Goal: Task Accomplishment & Management: Complete application form

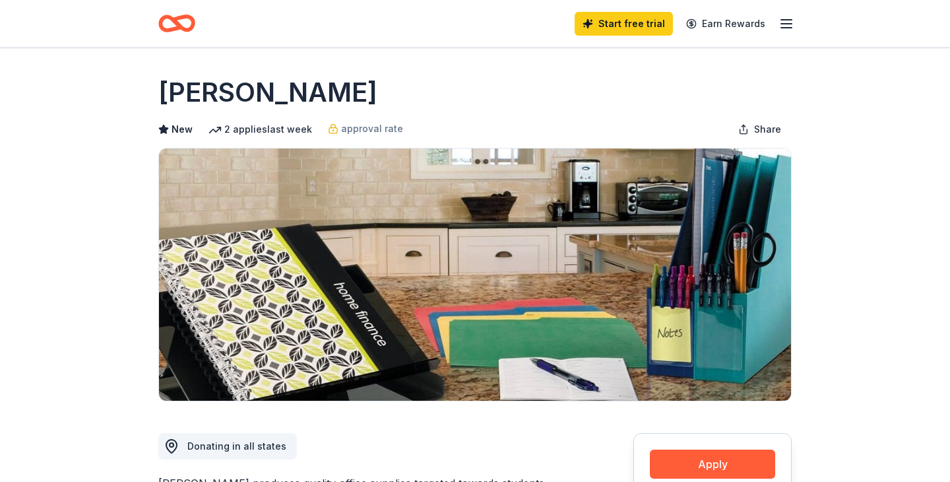
click at [782, 21] on icon "button" at bounding box center [787, 24] width 16 height 16
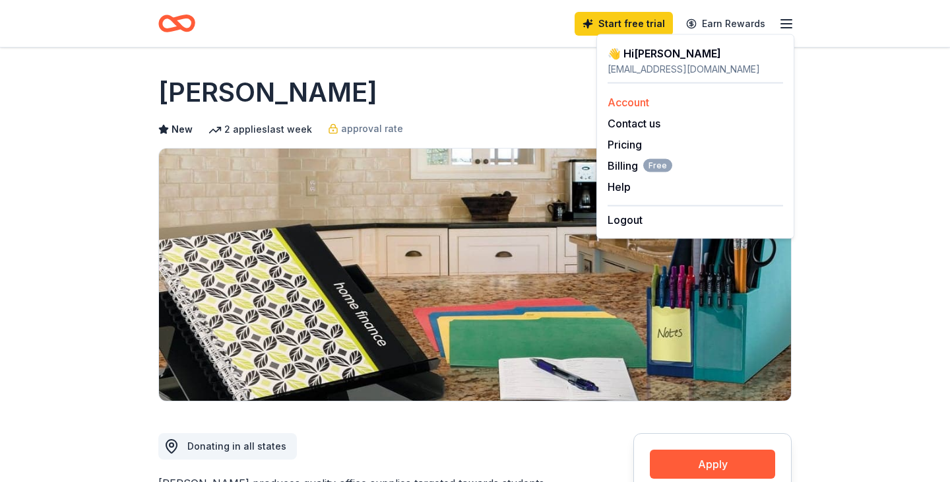
click at [636, 104] on link "Account" at bounding box center [629, 102] width 42 height 13
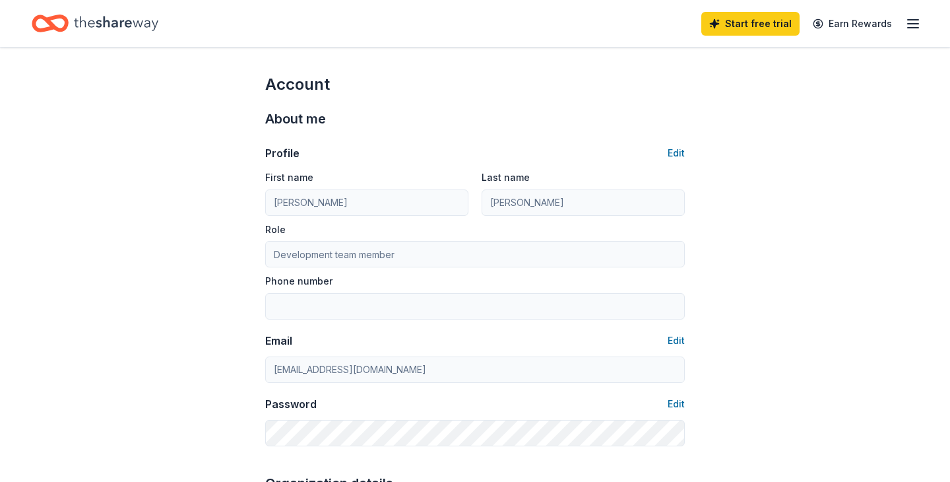
click at [916, 18] on icon "button" at bounding box center [913, 24] width 16 height 16
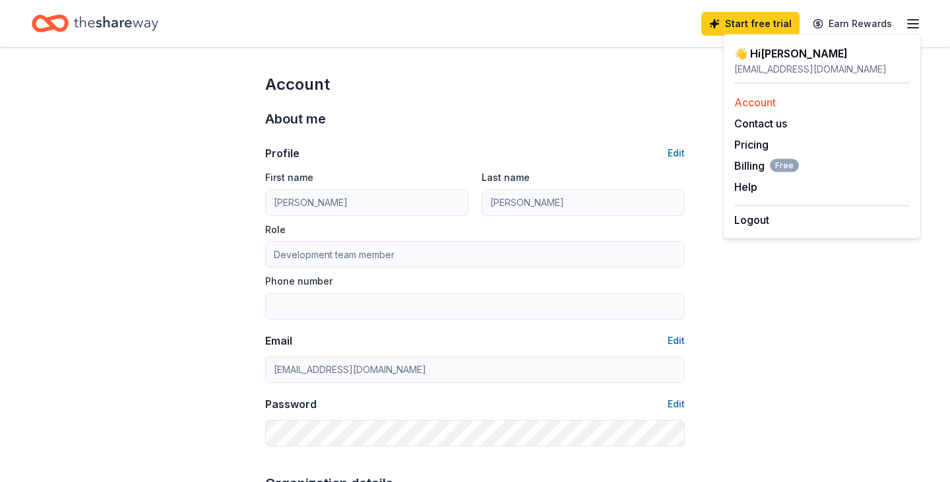
click at [777, 100] on div "Account" at bounding box center [822, 102] width 176 height 16
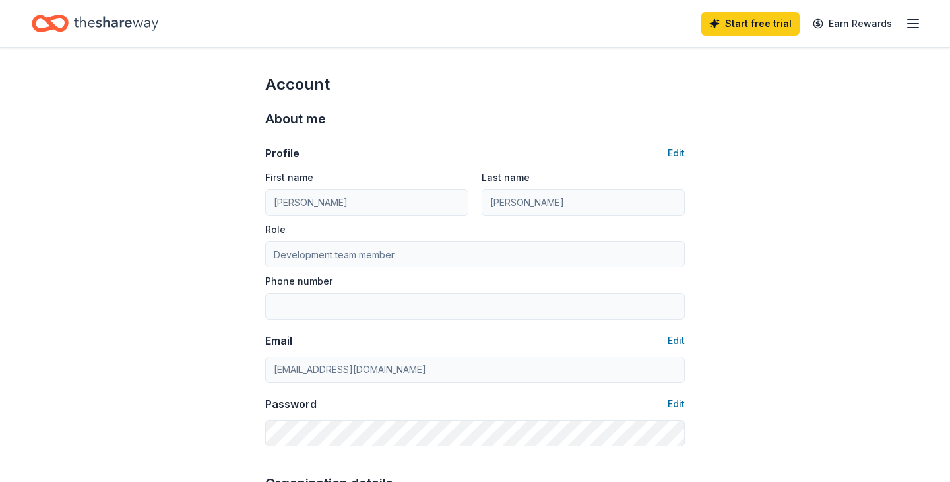
click at [911, 22] on icon "button" at bounding box center [913, 24] width 16 height 16
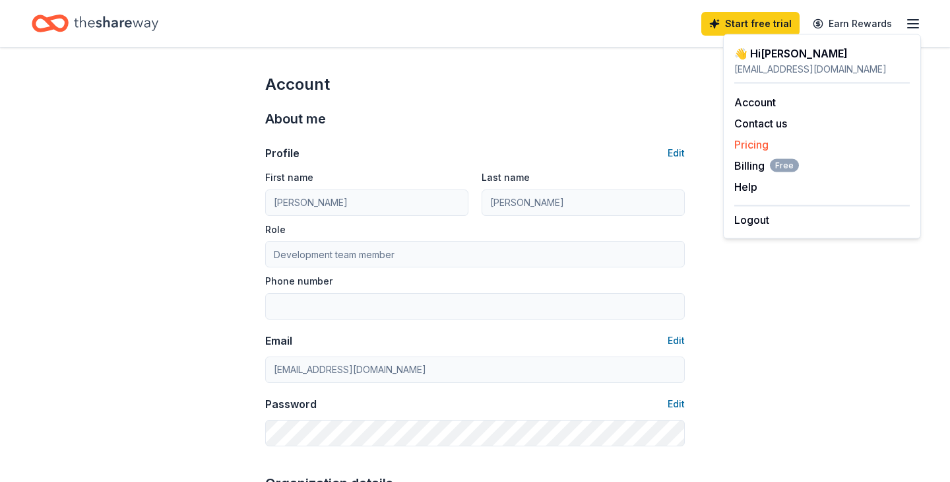
click at [792, 145] on div "Pricing" at bounding box center [822, 145] width 176 height 16
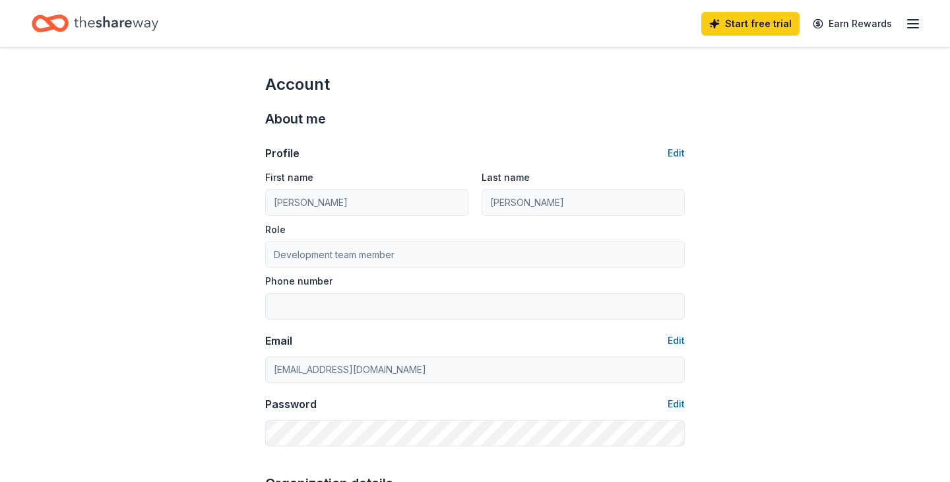
click at [913, 24] on line "button" at bounding box center [913, 24] width 11 height 0
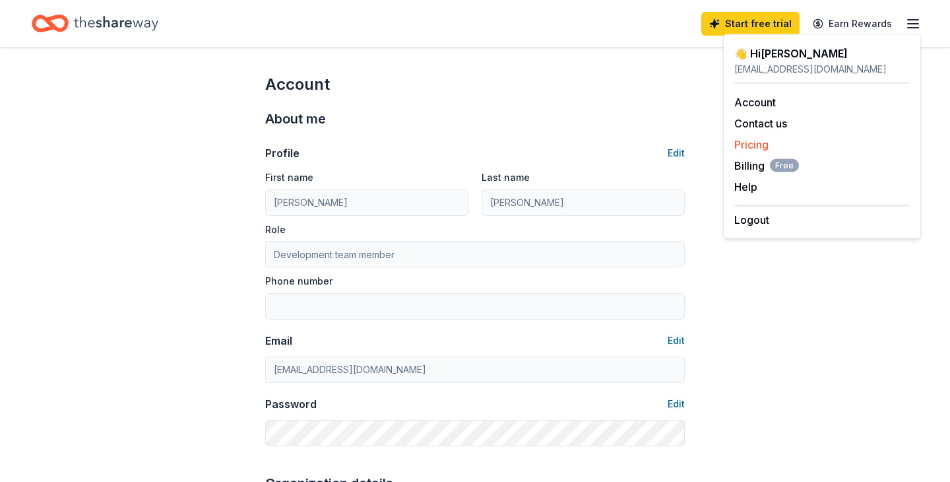
click at [752, 141] on link "Pricing" at bounding box center [751, 144] width 34 height 13
click at [753, 141] on link "Pricing" at bounding box center [751, 144] width 34 height 13
click at [754, 141] on link "Pricing" at bounding box center [751, 144] width 34 height 13
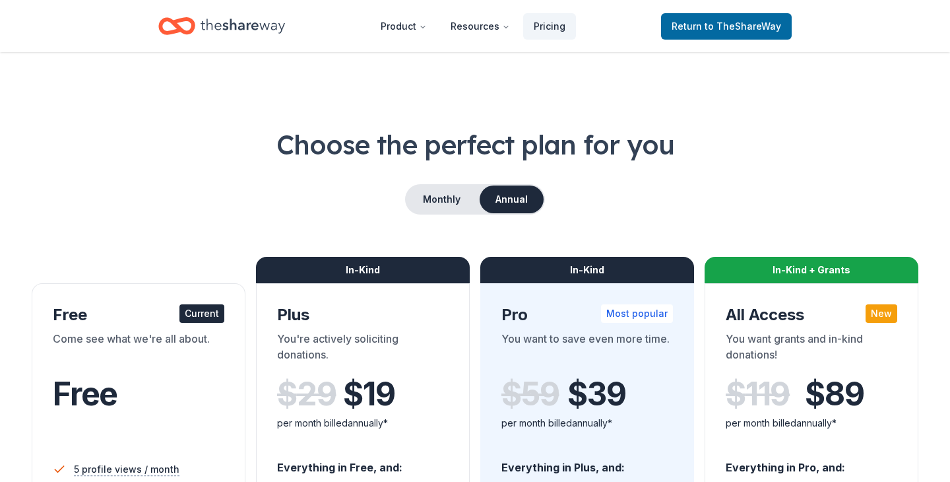
click at [745, 164] on div "Choose the perfect plan for you Monthly Annual Free Current Come see what we're…" at bounding box center [475, 475] width 887 height 698
click at [449, 203] on button "Monthly" at bounding box center [441, 199] width 71 height 28
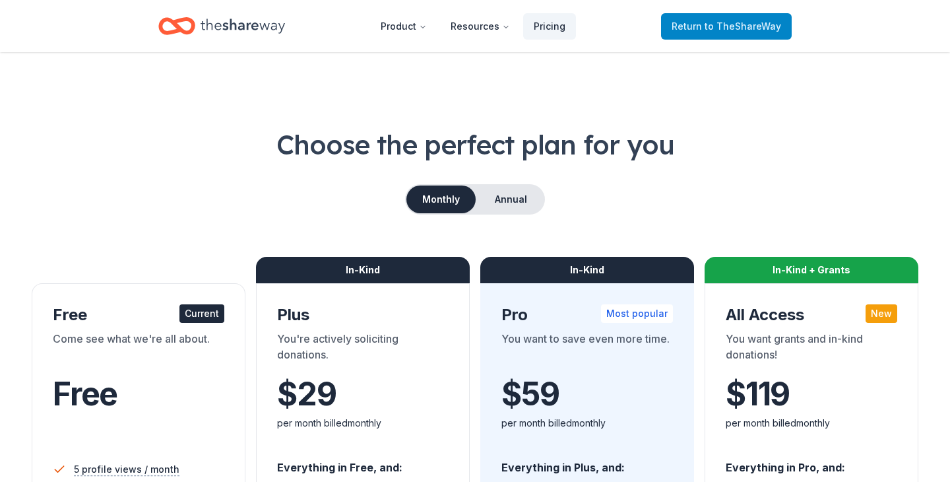
click at [723, 24] on span "to TheShareWay" at bounding box center [743, 25] width 77 height 11
click at [710, 27] on span "to TheShareWay" at bounding box center [743, 25] width 77 height 11
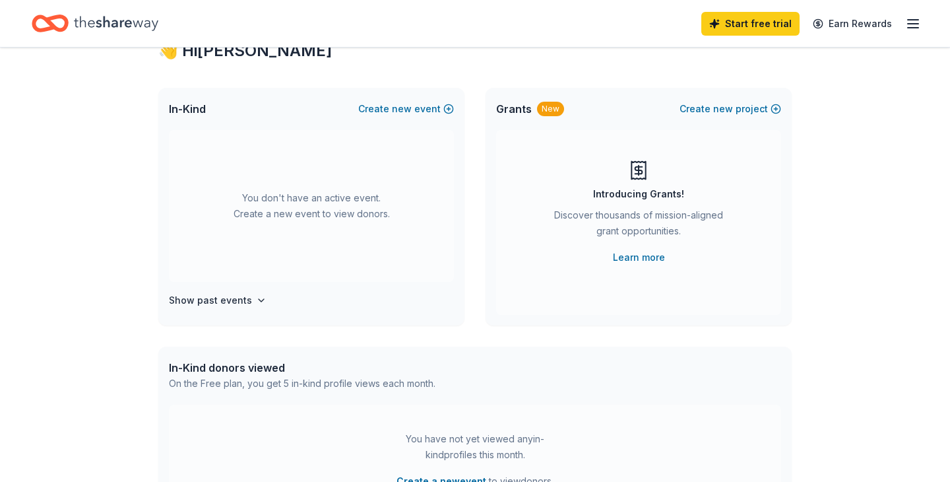
scroll to position [52, 0]
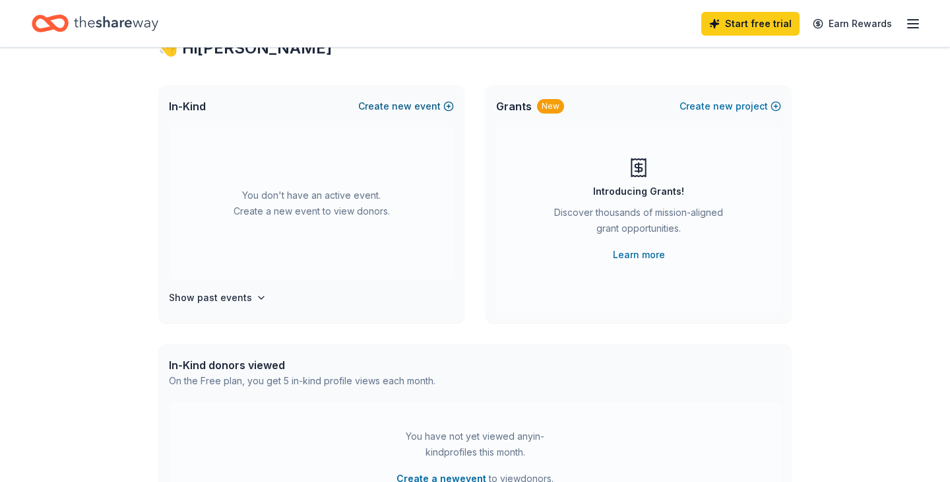
click at [447, 106] on button "Create new event" at bounding box center [406, 106] width 96 height 16
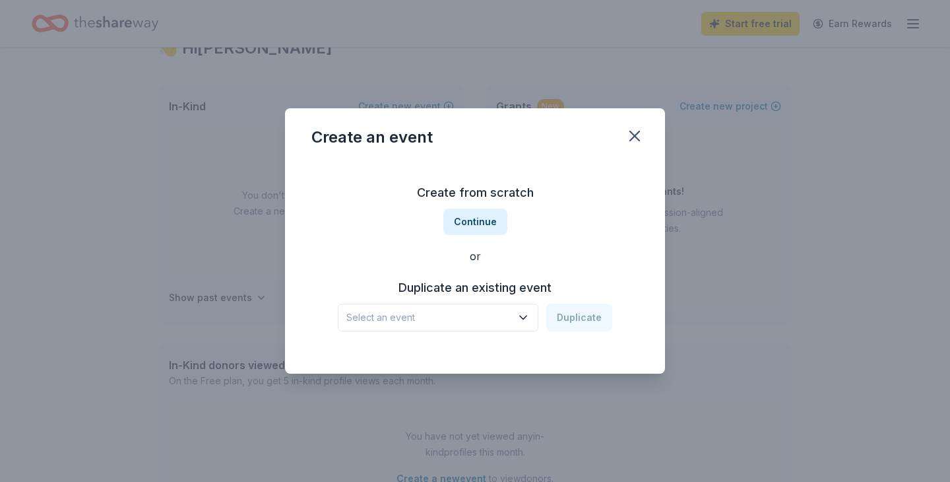
click at [525, 313] on icon "button" at bounding box center [523, 317] width 13 height 13
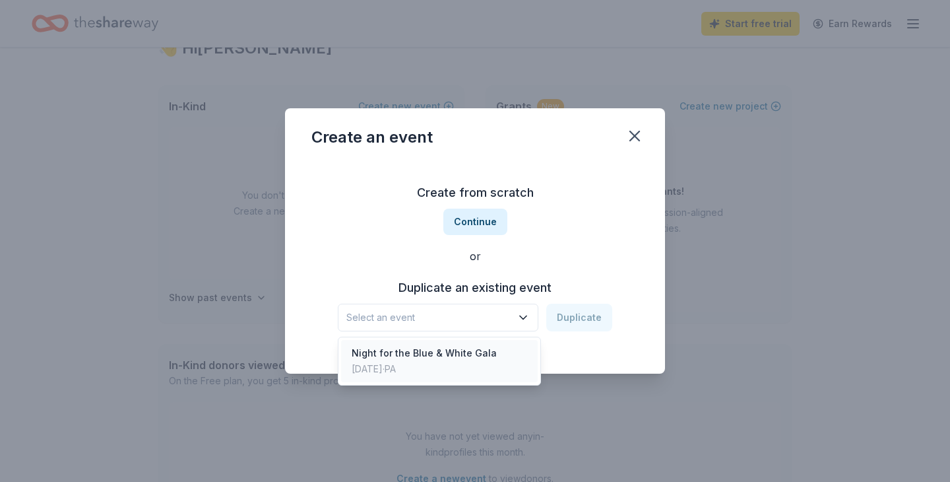
click at [497, 351] on div "Night for the Blue & White Gala Nov 11, 2023 · PA" at bounding box center [439, 361] width 197 height 42
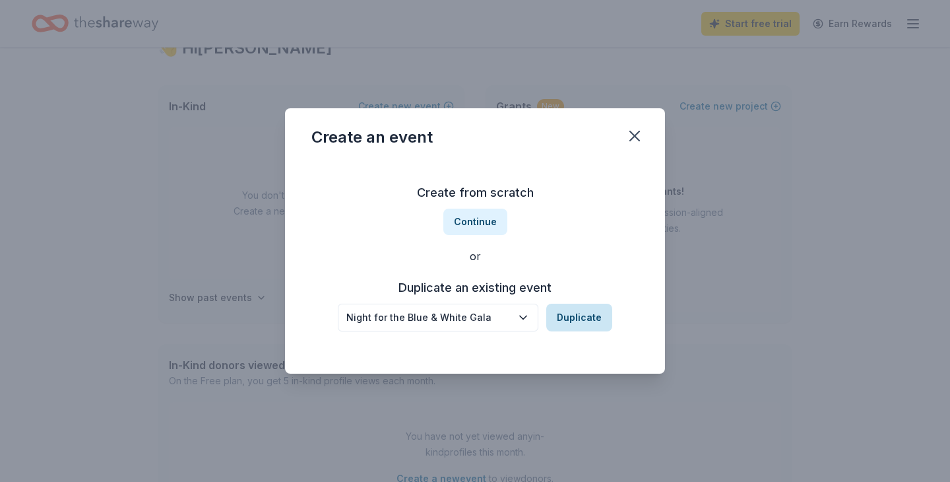
click at [573, 315] on button "Duplicate" at bounding box center [579, 318] width 66 height 28
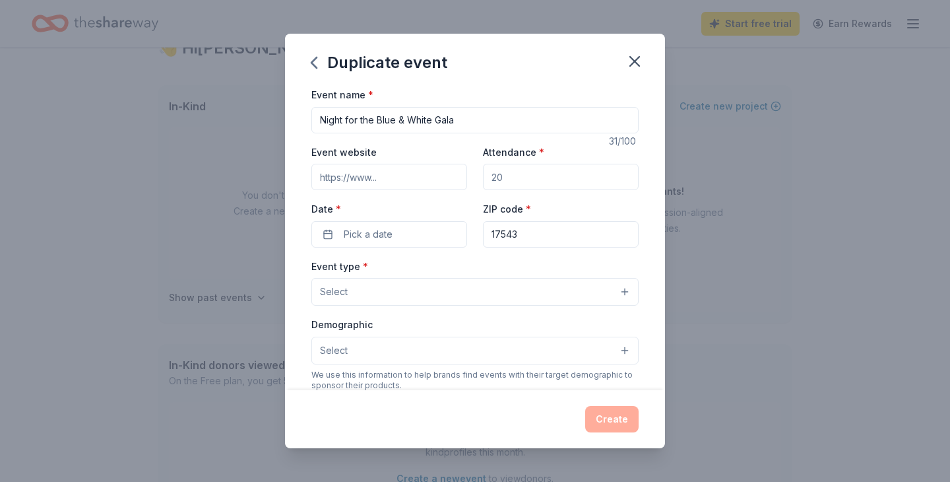
drag, startPoint x: 476, startPoint y: 118, endPoint x: 263, endPoint y: 109, distance: 212.7
drag, startPoint x: 517, startPoint y: 183, endPoint x: 485, endPoint y: 170, distance: 34.9
click at [486, 172] on input "Attendance *" at bounding box center [561, 177] width 156 height 26
click at [466, 123] on input "A Night in the Spotlight GalaGala" at bounding box center [474, 120] width 327 height 26
type input "A Night in the Spotlight Gala"
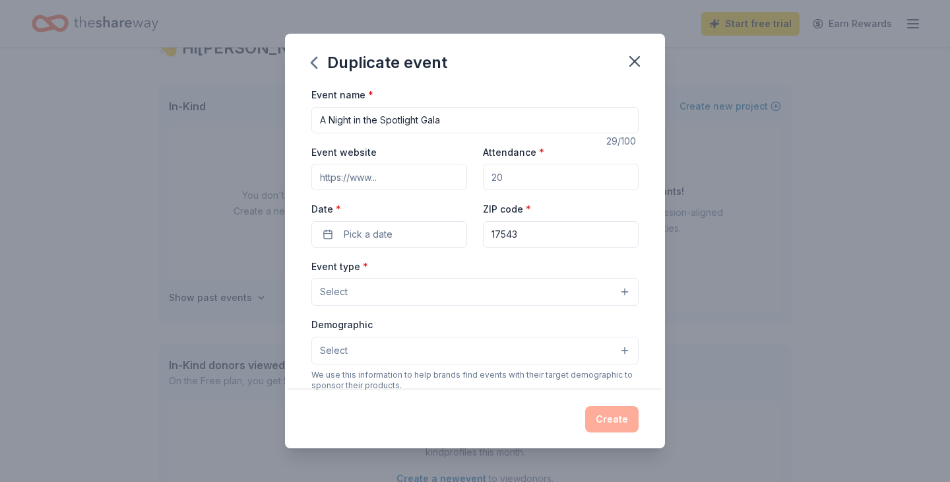
drag, startPoint x: 525, startPoint y: 179, endPoint x: 482, endPoint y: 169, distance: 44.0
click at [482, 172] on div "Event website Attendance * Date * Pick a date ZIP code * 17543" at bounding box center [474, 196] width 327 height 104
type input "150"
click at [418, 228] on button "Pick a date" at bounding box center [389, 234] width 156 height 26
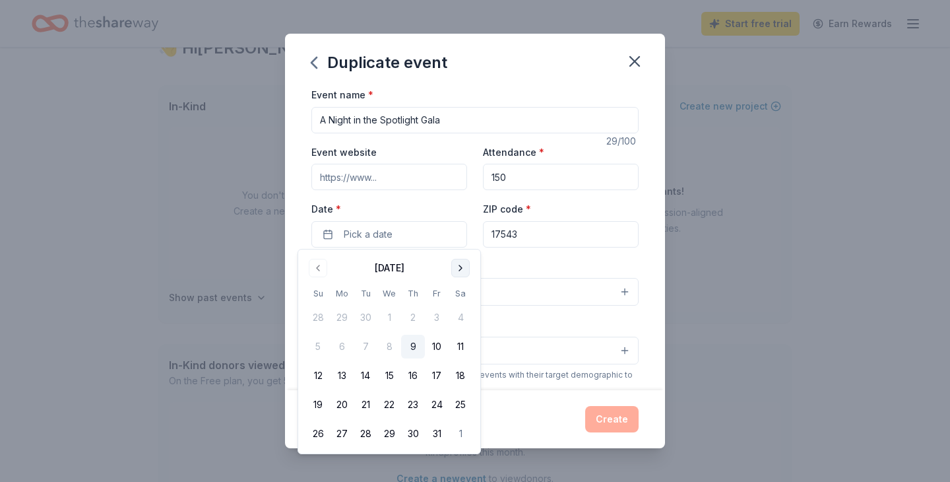
click at [461, 267] on button "Go to next month" at bounding box center [460, 268] width 18 height 18
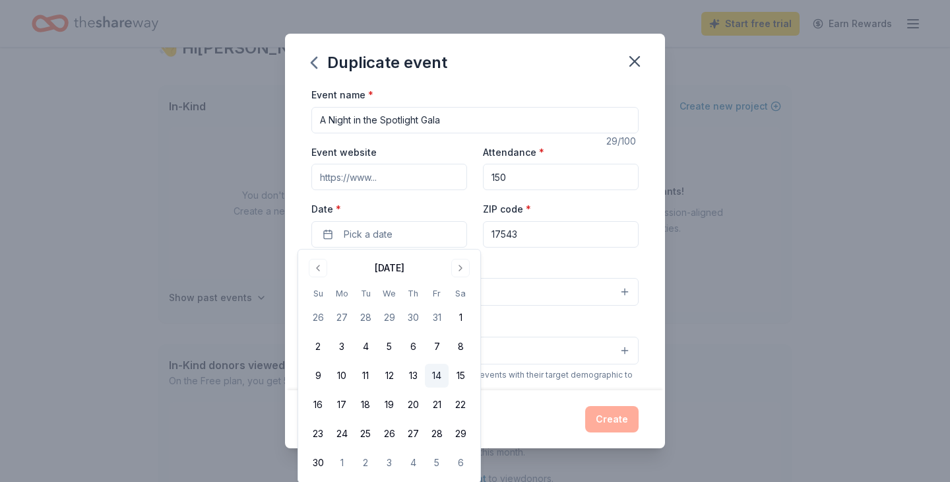
click at [436, 373] on button "14" at bounding box center [437, 376] width 24 height 24
click at [561, 246] on div "Event name * A Night in the Spotlight Gala 29 /100 Event website Attendance * 1…" at bounding box center [474, 391] width 327 height 610
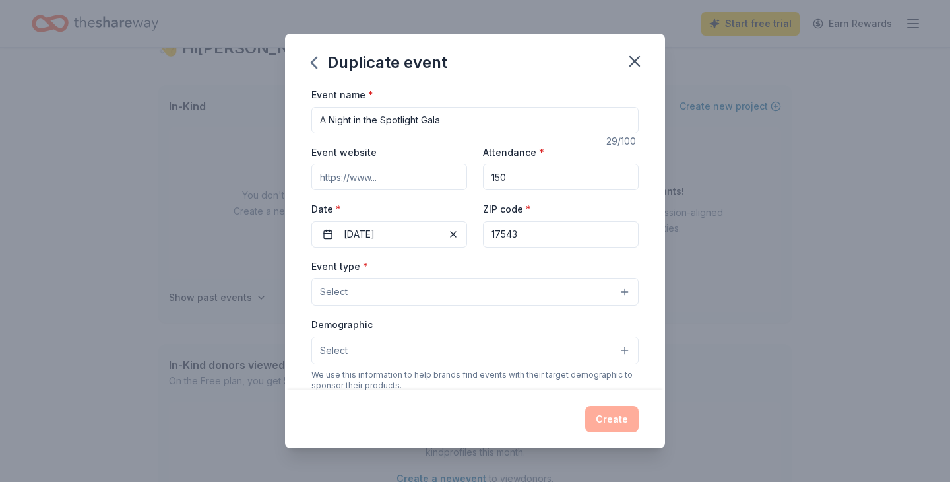
click at [458, 292] on button "Select" at bounding box center [474, 292] width 327 height 28
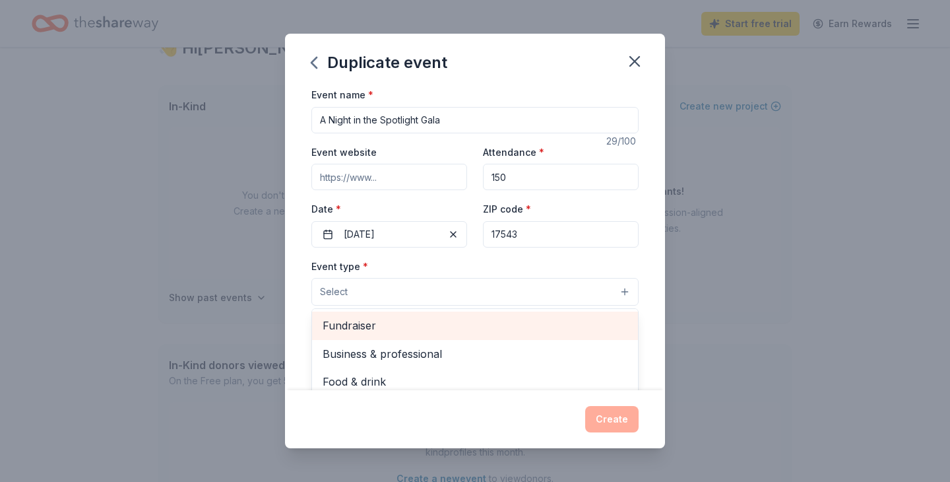
click at [431, 327] on span "Fundraiser" at bounding box center [475, 325] width 305 height 17
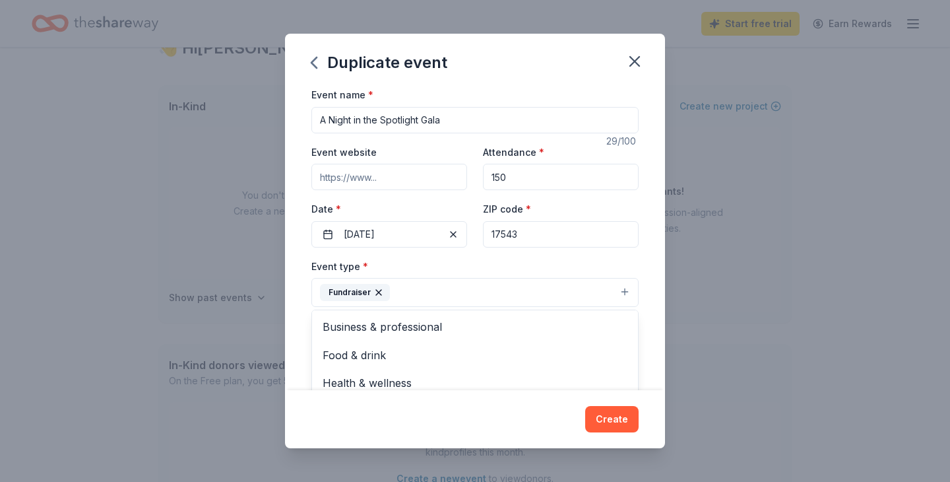
click at [489, 259] on div "Event type * Fundraiser Business & professional Food & drink Health & wellness …" at bounding box center [474, 282] width 327 height 49
click at [472, 283] on button "Fundraiser" at bounding box center [474, 292] width 327 height 29
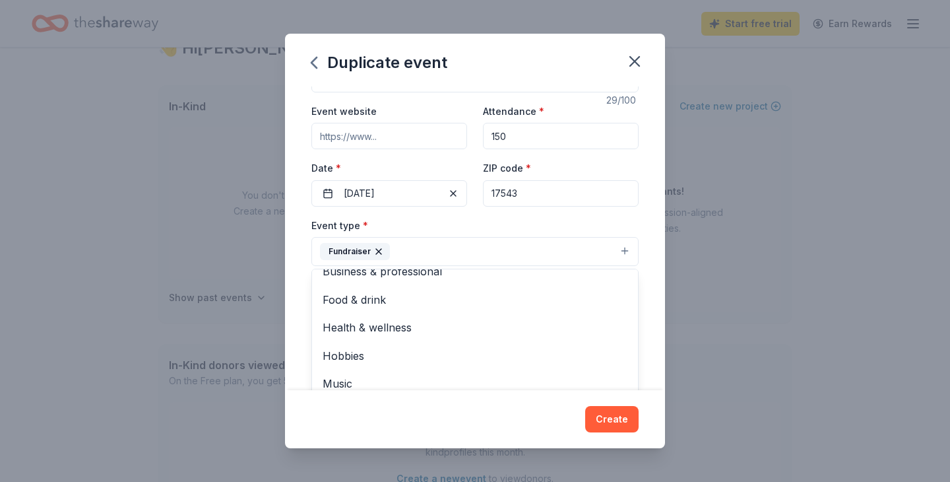
scroll to position [40, 0]
click at [488, 216] on div "Event name * A Night in the Spotlight Gala 29 /100 Event website Attendance * 1…" at bounding box center [474, 351] width 327 height 611
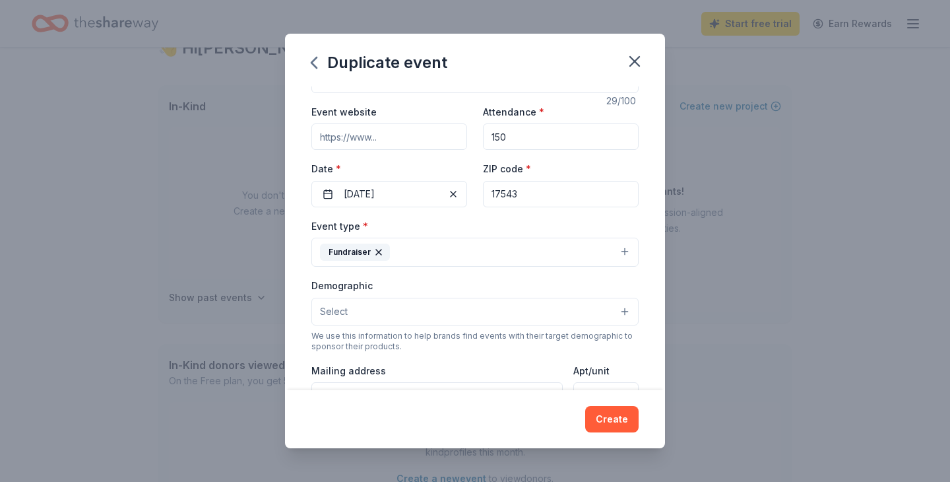
click at [447, 307] on button "Select" at bounding box center [474, 312] width 327 height 28
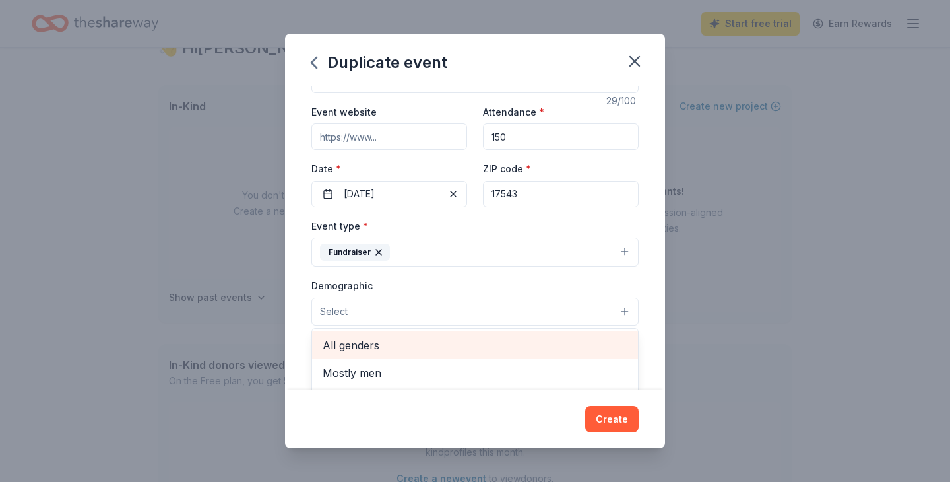
click at [420, 344] on span "All genders" at bounding box center [475, 345] width 305 height 17
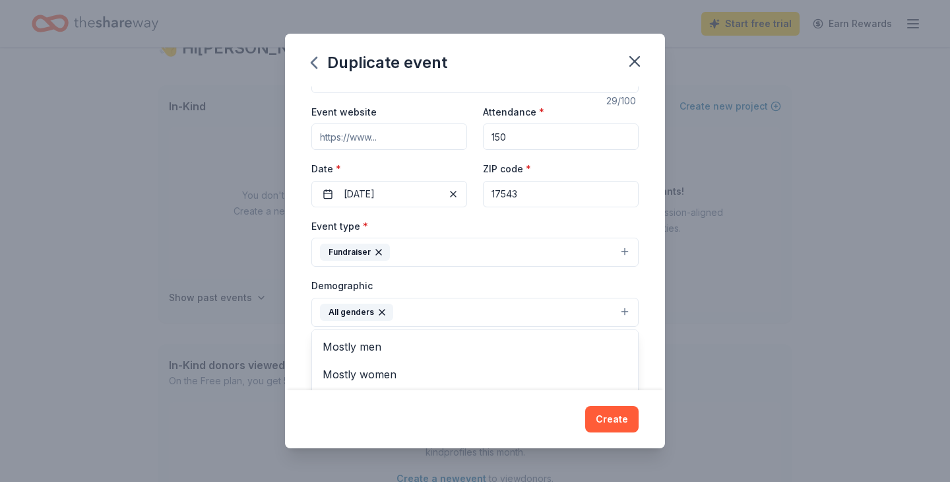
click at [449, 281] on div "Demographic All genders Mostly men Mostly women All ages 0-10 yrs 10-20 yrs 20-…" at bounding box center [474, 301] width 327 height 49
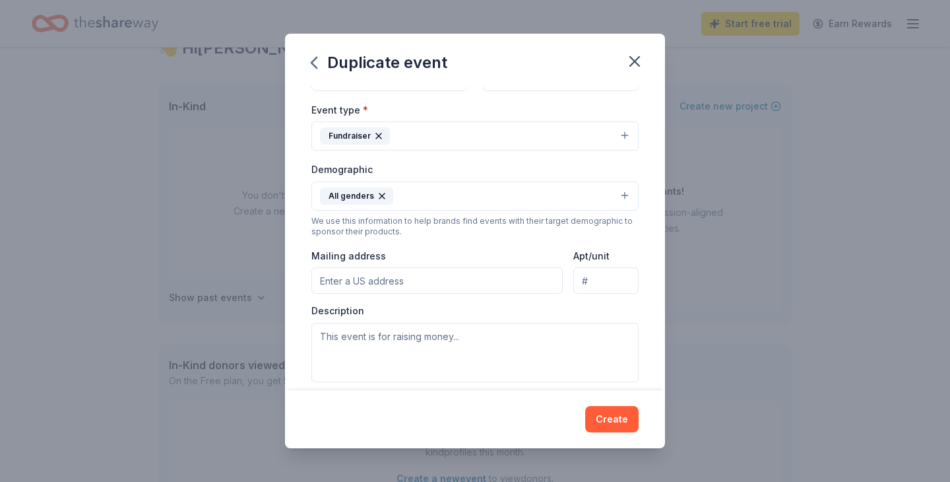
scroll to position [158, 0]
type input "212 East Main Street, Lititz, PA, 17543"
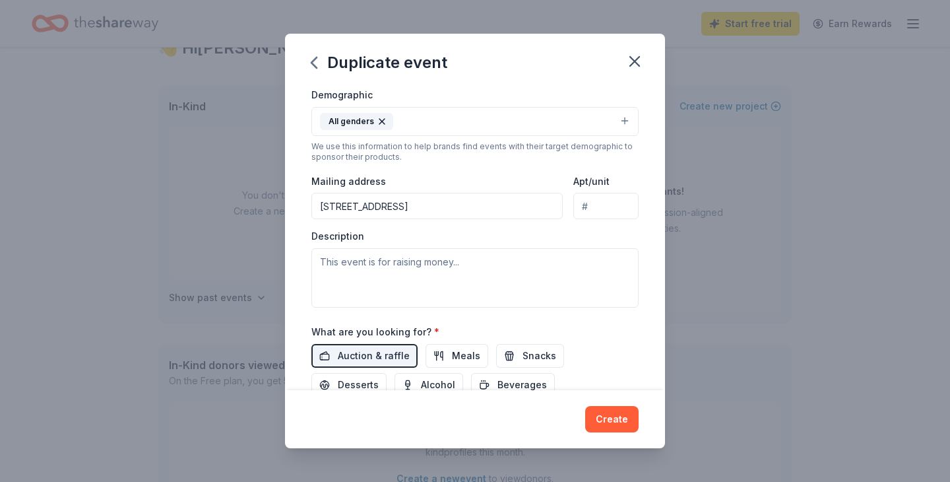
scroll to position [237, 0]
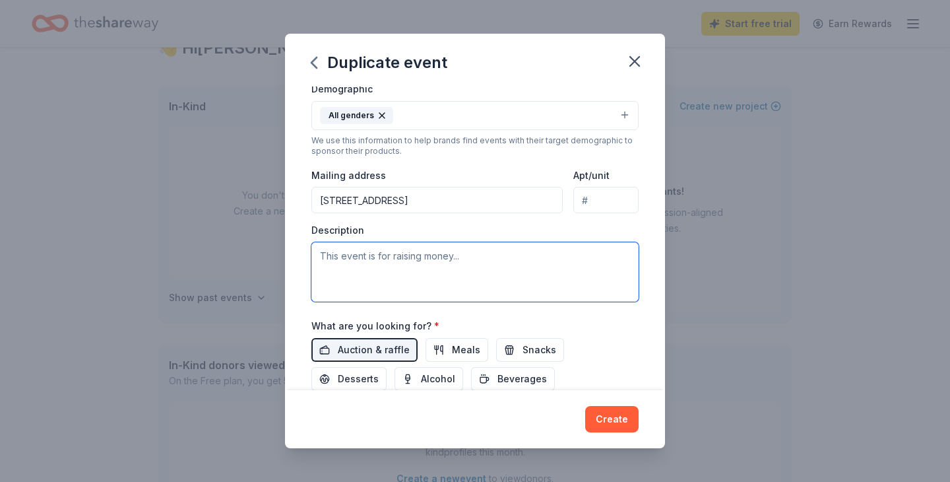
click at [340, 258] on textarea at bounding box center [474, 271] width 327 height 59
paste textarea "All proceeds raised will support the tuition assistance program. Linden Hall Sc…"
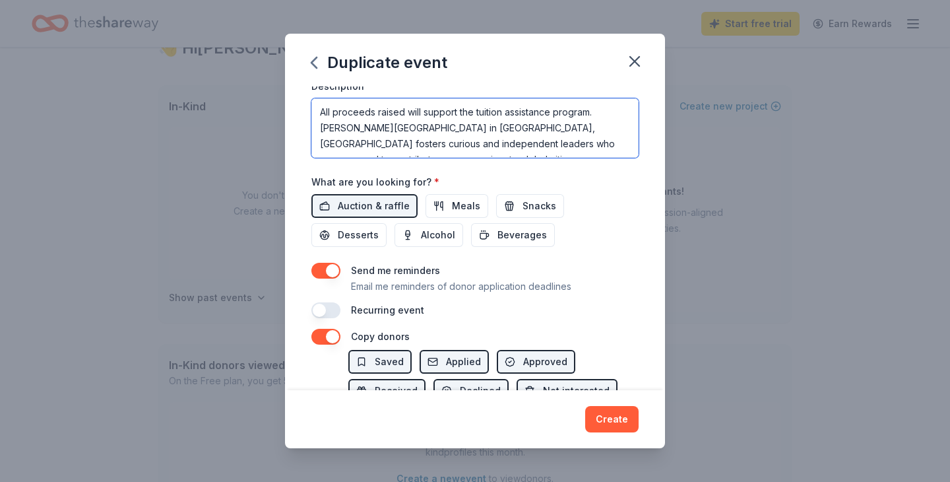
scroll to position [381, 0]
type textarea "All proceeds raised will support the tuition assistance program. Linden Hall Sc…"
click at [315, 262] on button "button" at bounding box center [325, 270] width 29 height 16
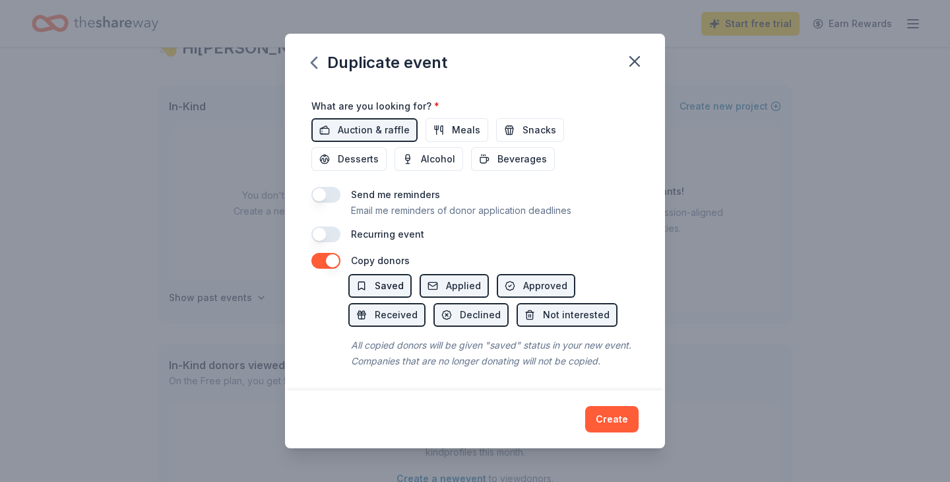
scroll to position [456, 0]
click at [609, 417] on button "Create" at bounding box center [611, 419] width 53 height 26
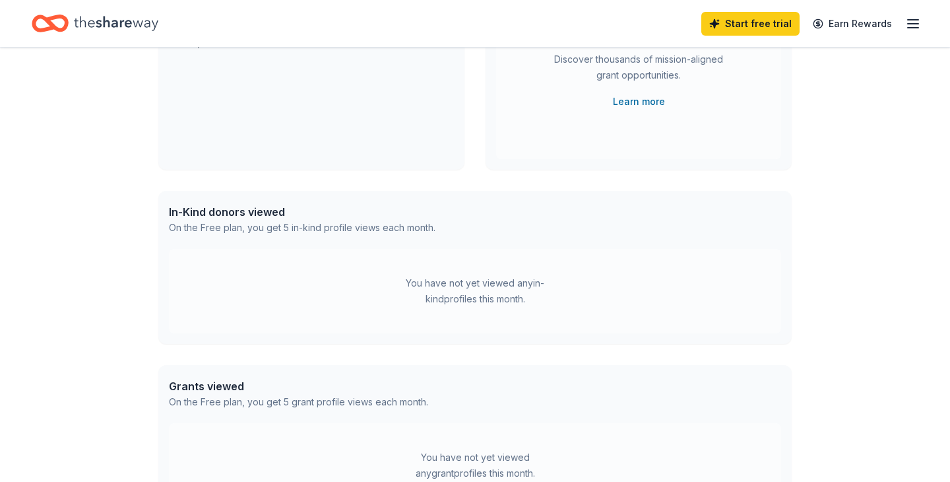
scroll to position [205, 0]
click at [277, 238] on div "In-Kind donors viewed On the Free plan, you get 5 in-kind profile views each mo…" at bounding box center [474, 220] width 633 height 58
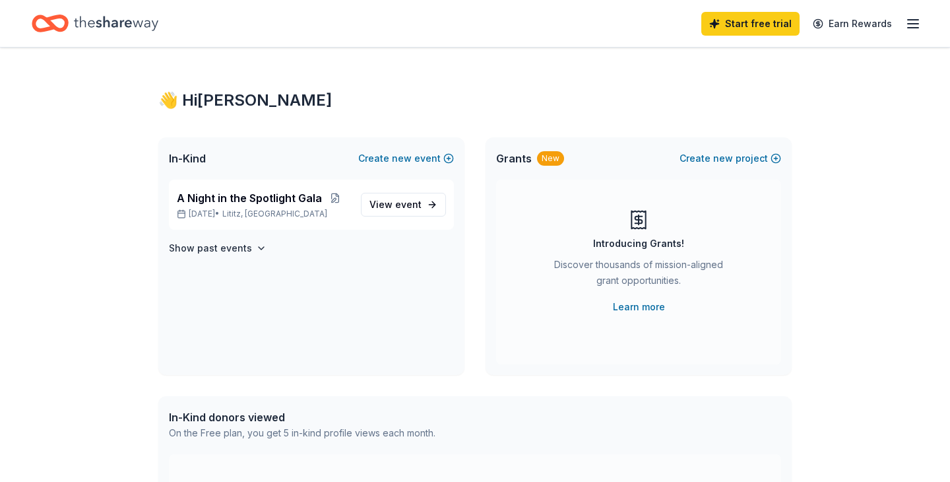
scroll to position [371, 0]
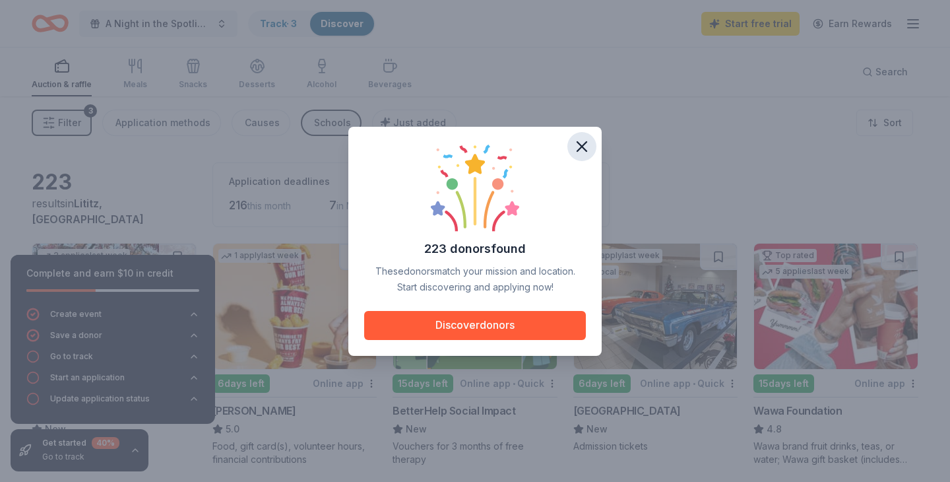
click at [578, 140] on icon "button" at bounding box center [582, 146] width 18 height 18
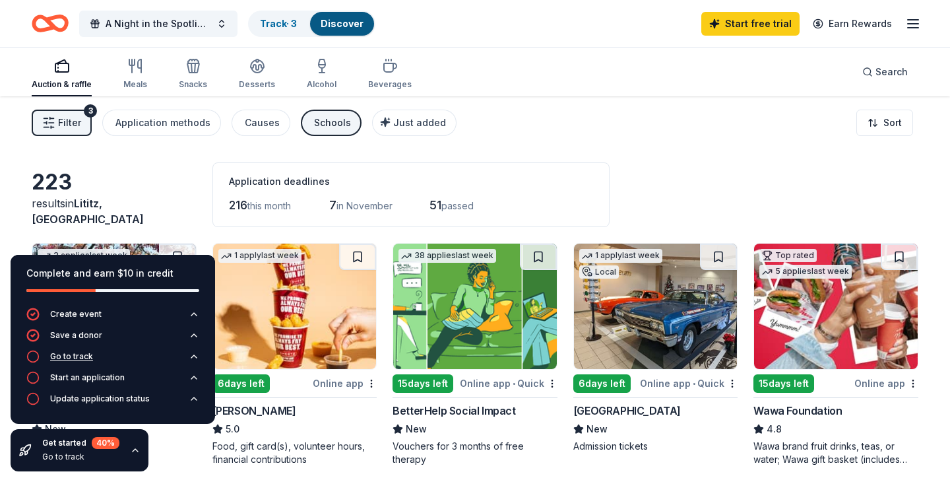
click at [79, 352] on div "Go to track" at bounding box center [71, 356] width 43 height 11
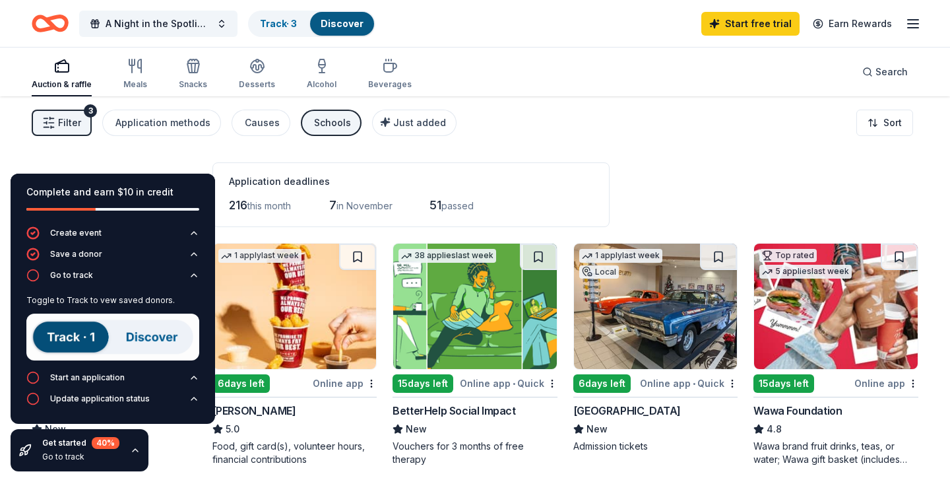
click at [76, 338] on img at bounding box center [112, 336] width 173 height 47
click at [143, 337] on img at bounding box center [112, 336] width 173 height 47
click at [75, 339] on img at bounding box center [112, 336] width 173 height 47
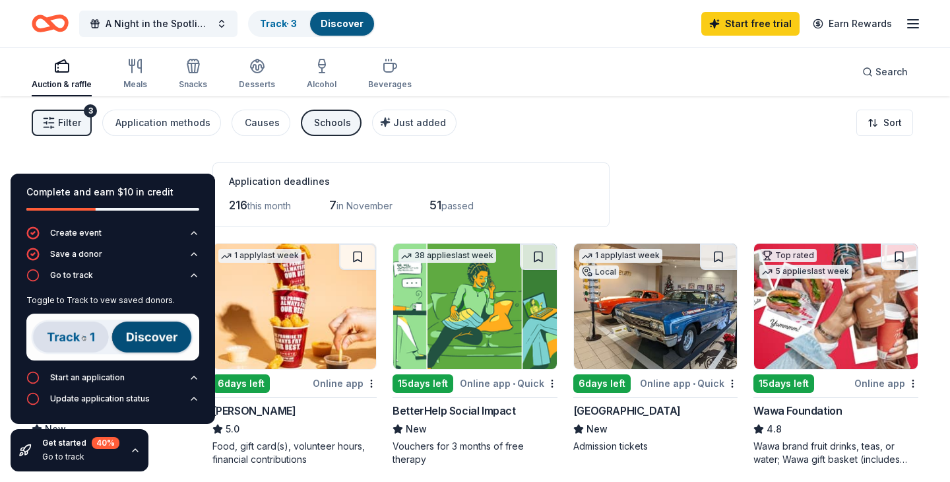
click at [207, 147] on div "Filter 3 Application methods Causes Schools Just added Sort" at bounding box center [475, 122] width 950 height 53
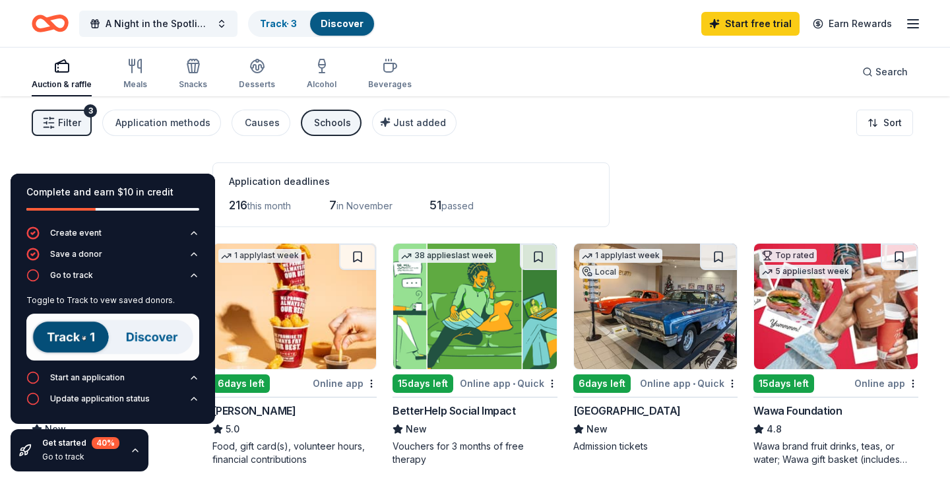
click at [505, 139] on div "Filter 3 Application methods Causes Schools Just added Sort" at bounding box center [475, 122] width 950 height 53
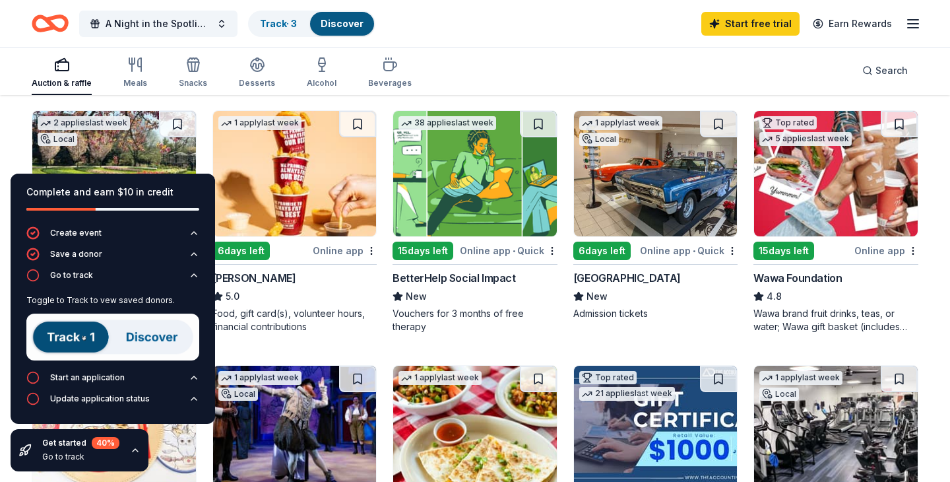
scroll to position [137, 0]
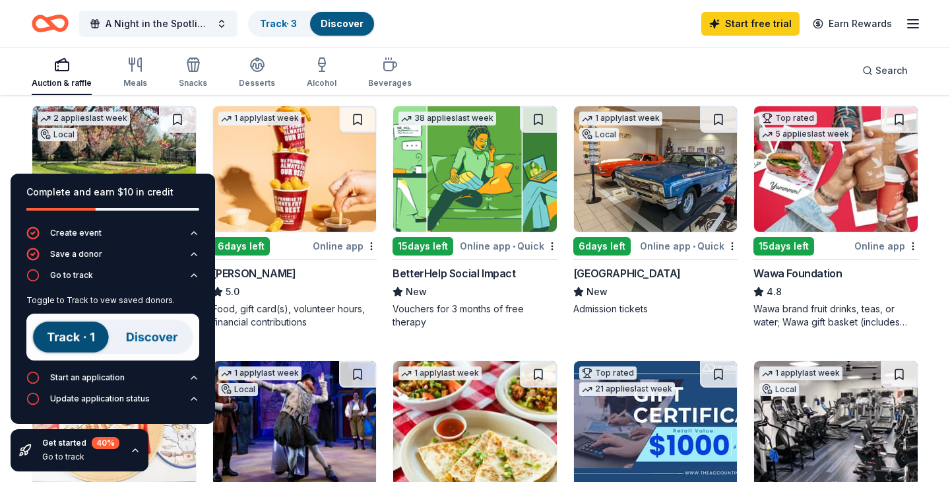
click at [12, 188] on div "Complete and earn $10 in credit" at bounding box center [113, 200] width 205 height 53
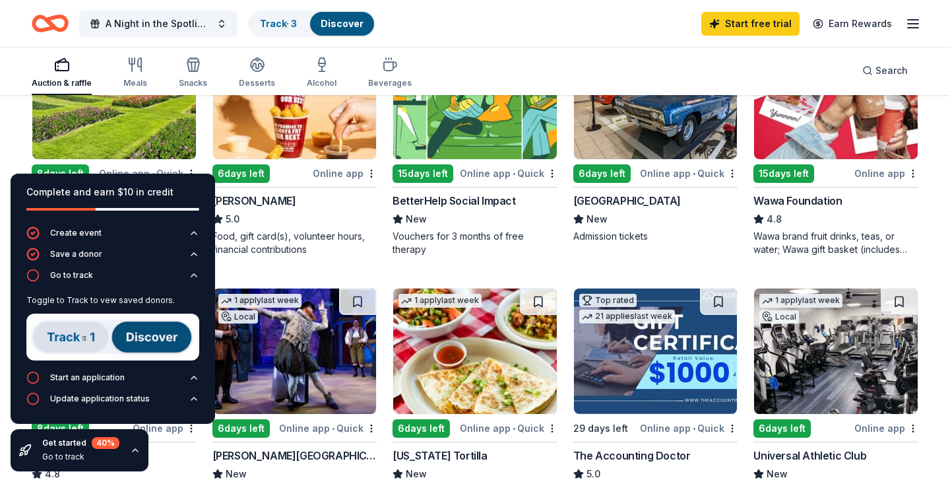
scroll to position [202, 0]
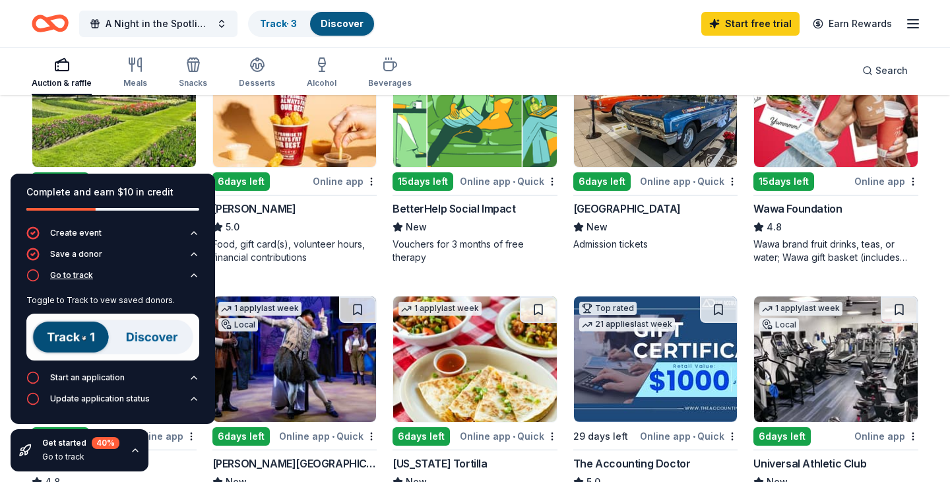
click at [193, 275] on icon "button" at bounding box center [193, 275] width 5 height 3
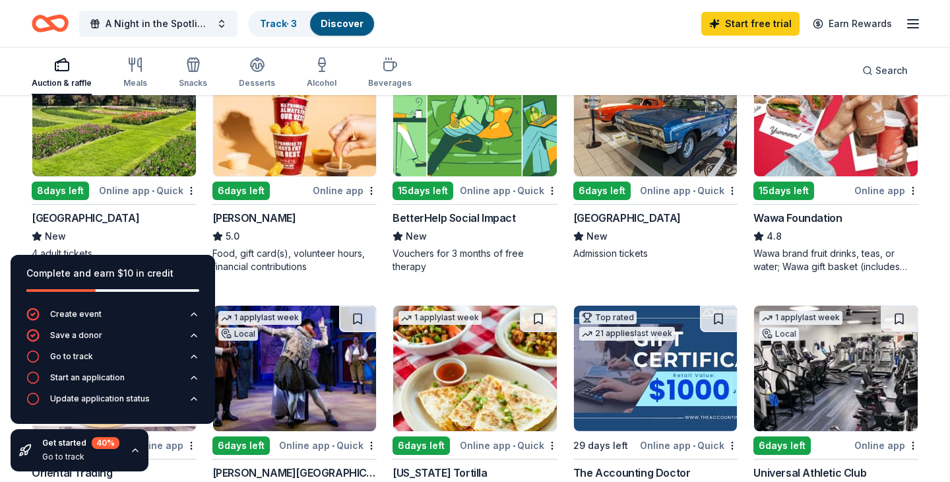
scroll to position [229, 0]
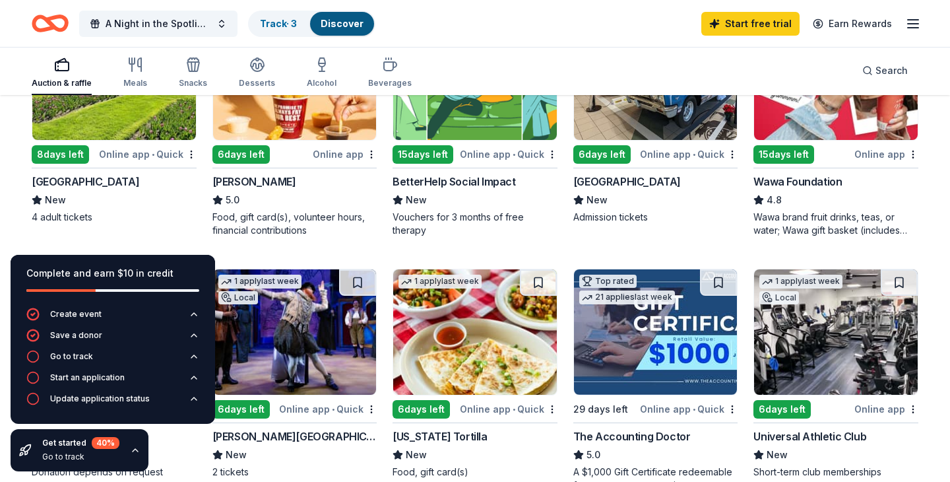
click at [90, 181] on div "[GEOGRAPHIC_DATA]" at bounding box center [86, 182] width 108 height 16
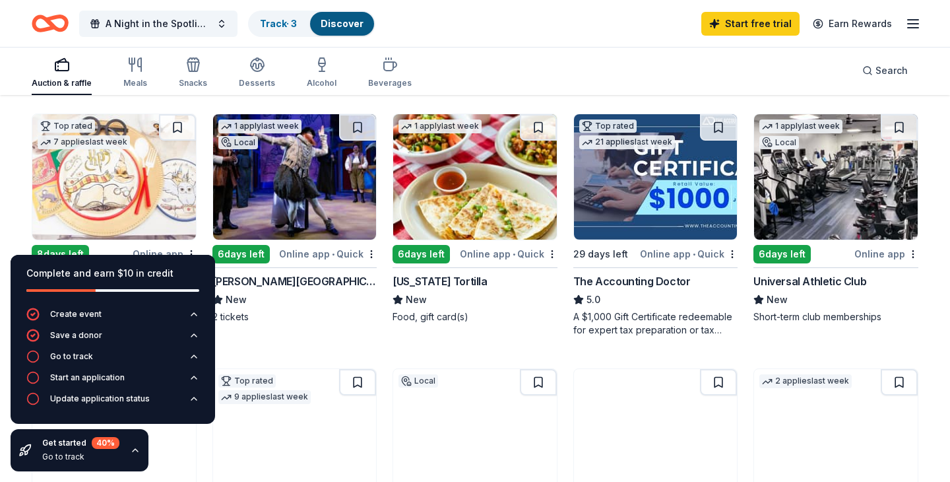
scroll to position [400, 0]
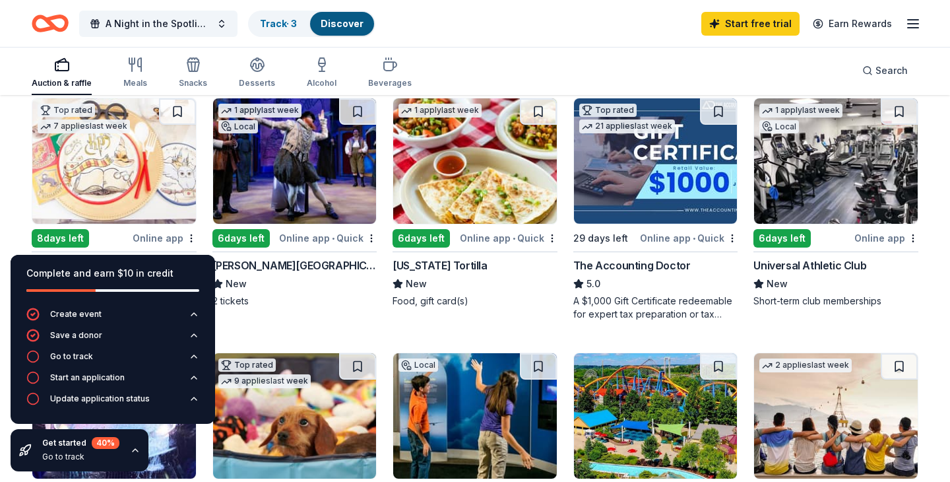
click at [134, 448] on icon "button" at bounding box center [135, 450] width 11 height 11
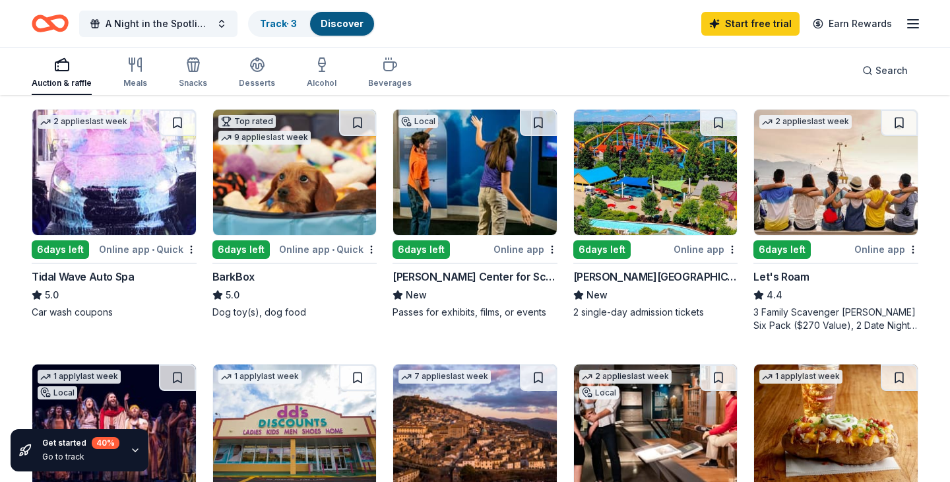
scroll to position [645, 0]
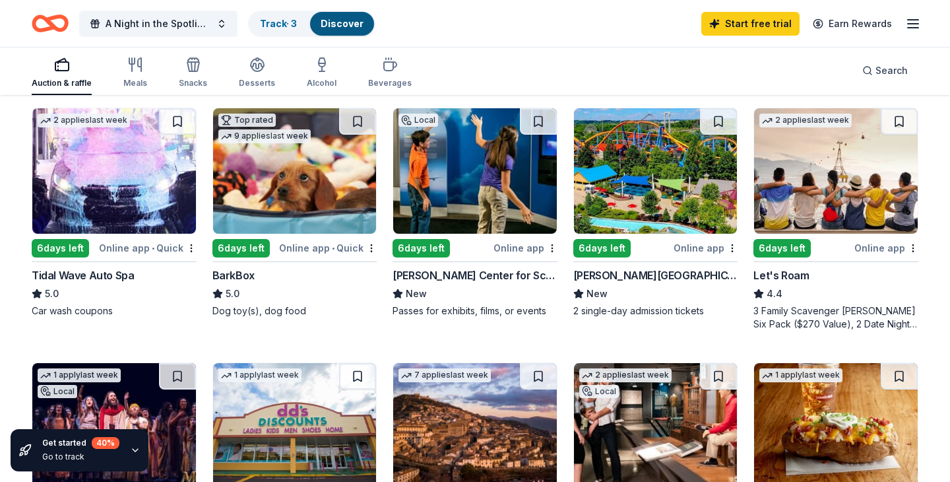
click at [250, 275] on div "BarkBox" at bounding box center [233, 275] width 42 height 16
click at [652, 270] on div "Dorney Park & Wildwater Kingdom" at bounding box center [655, 275] width 165 height 16
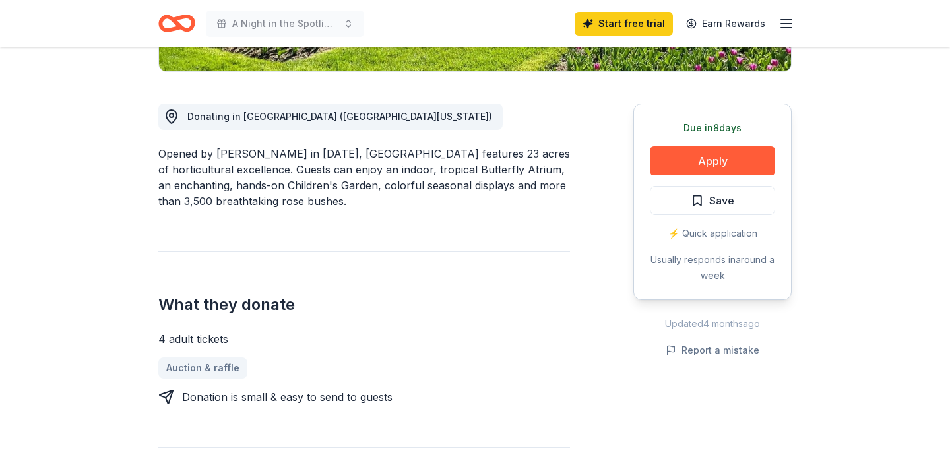
scroll to position [329, 0]
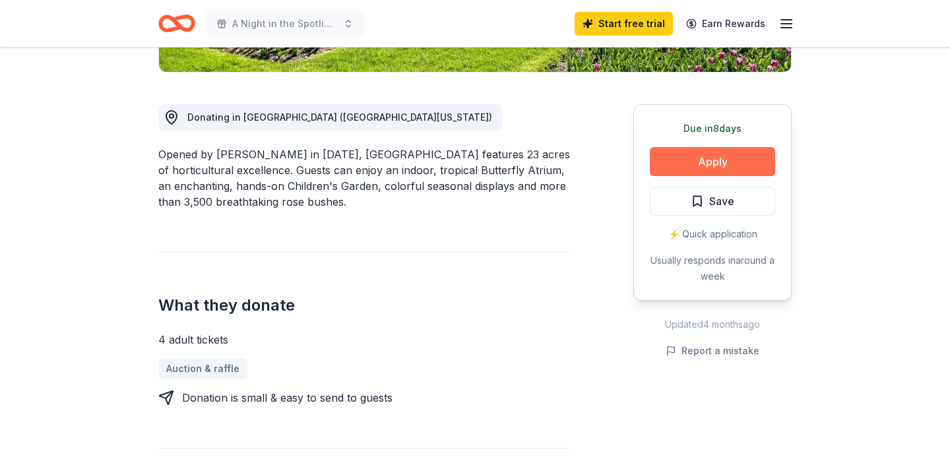
click at [688, 161] on button "Apply" at bounding box center [712, 161] width 125 height 29
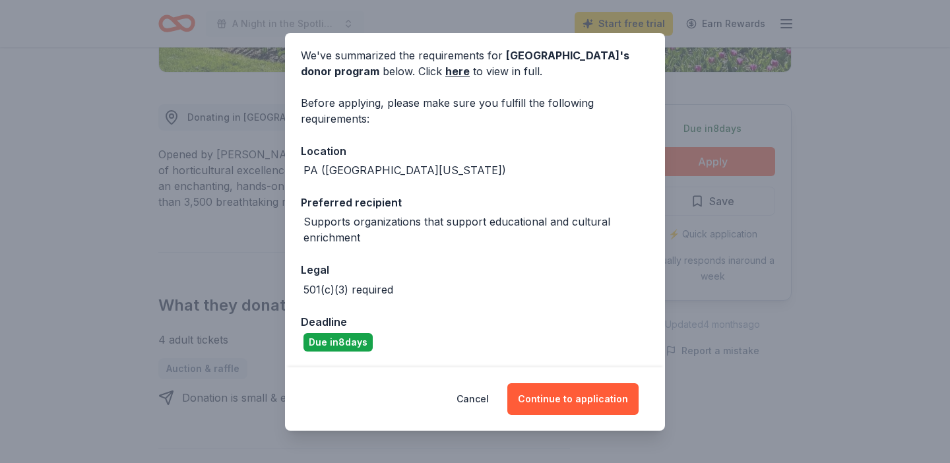
scroll to position [49, 0]
click at [567, 391] on button "Continue to application" at bounding box center [572, 399] width 131 height 32
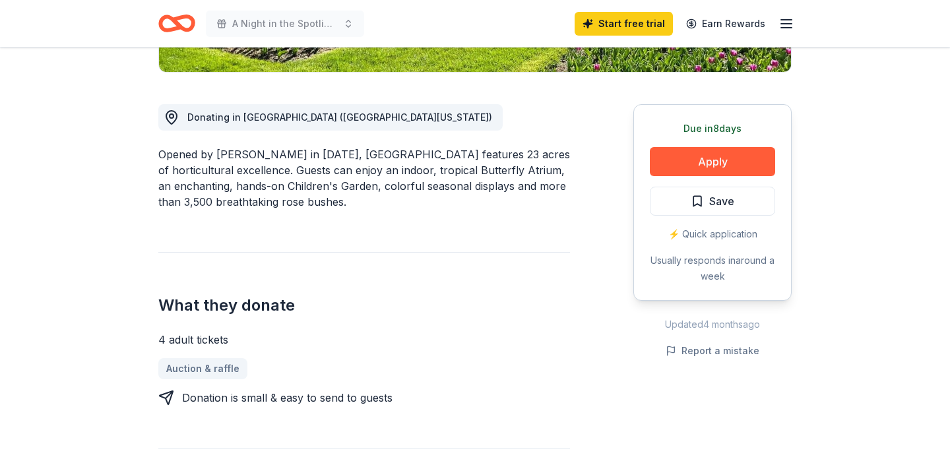
scroll to position [0, 0]
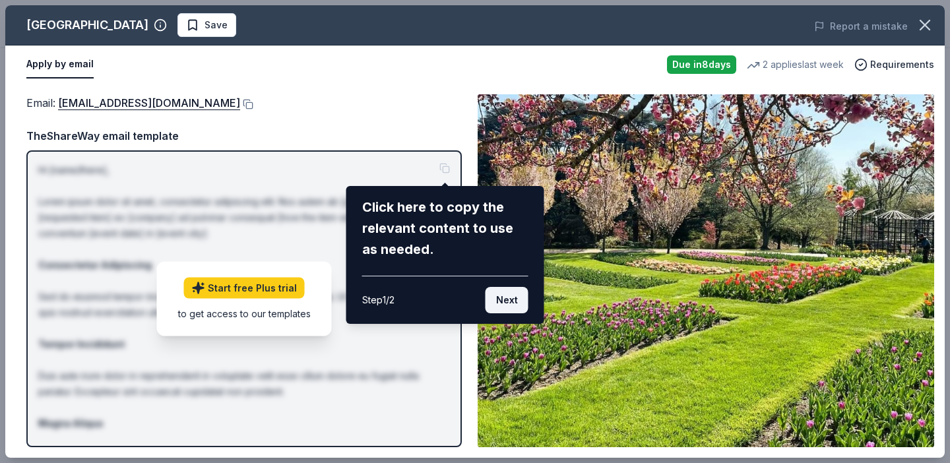
click at [509, 303] on button "Next" at bounding box center [507, 300] width 43 height 26
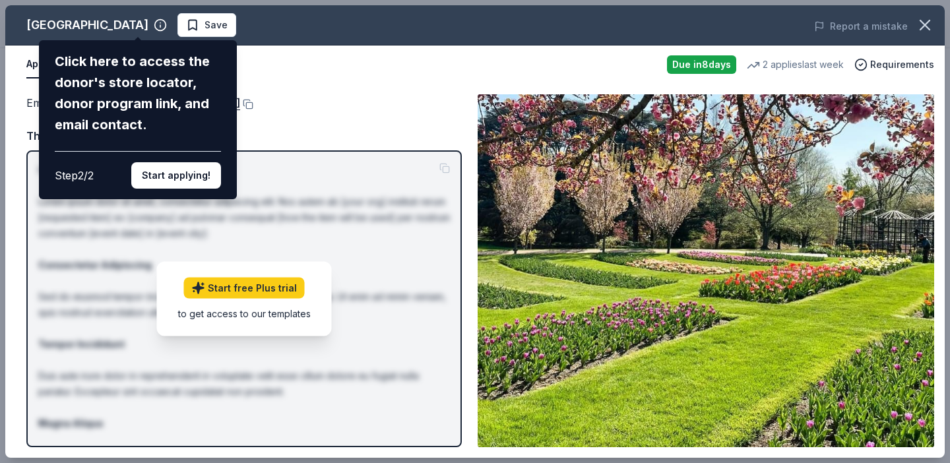
click at [175, 162] on button "Start applying!" at bounding box center [176, 175] width 90 height 26
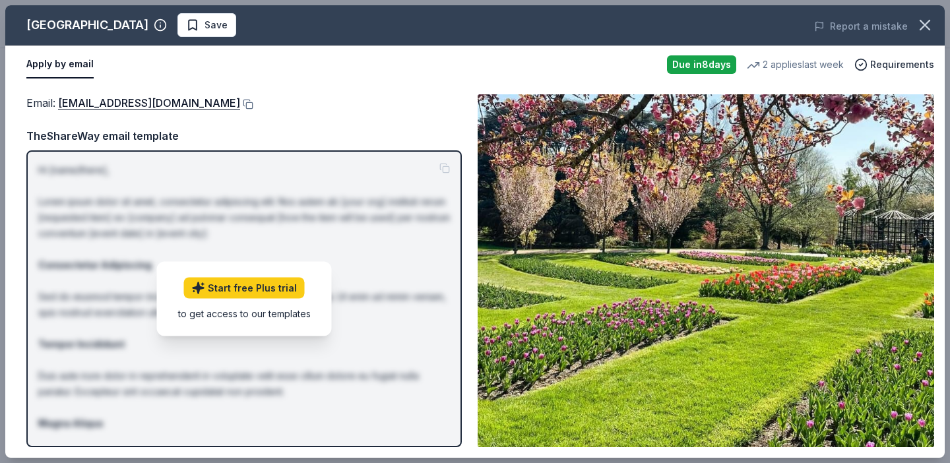
click at [316, 115] on div "Email : [EMAIL_ADDRESS][DOMAIN_NAME] TheShareWay email template Hi [name/there]…" at bounding box center [243, 270] width 435 height 353
drag, startPoint x: 56, startPoint y: 100, endPoint x: 246, endPoint y: 100, distance: 190.0
click at [240, 101] on span "Email : [EMAIL_ADDRESS][DOMAIN_NAME]" at bounding box center [133, 102] width 214 height 13
click at [279, 102] on div "Email : [EMAIL_ADDRESS][DOMAIN_NAME]" at bounding box center [243, 102] width 435 height 17
click at [253, 104] on button at bounding box center [246, 104] width 13 height 11
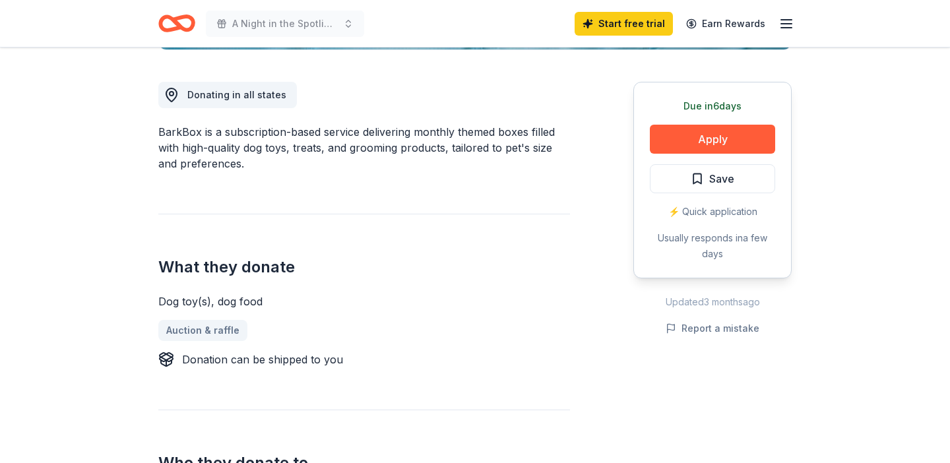
scroll to position [354, 0]
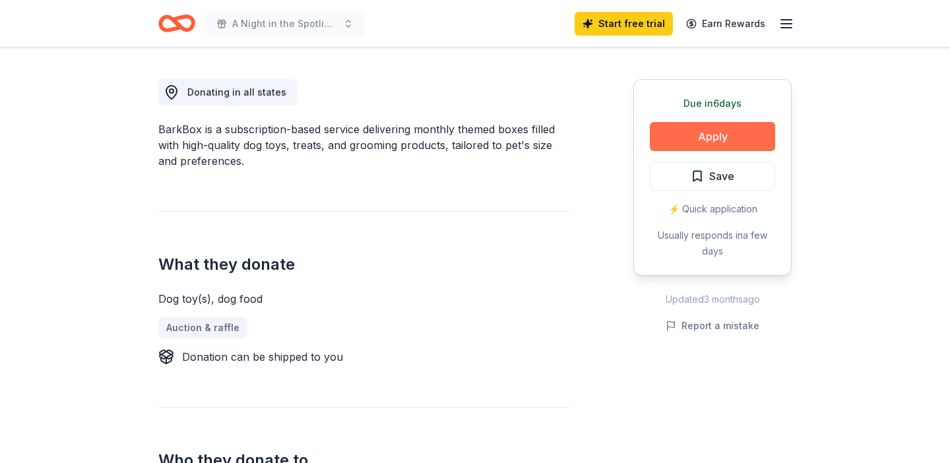
click at [668, 135] on button "Apply" at bounding box center [712, 136] width 125 height 29
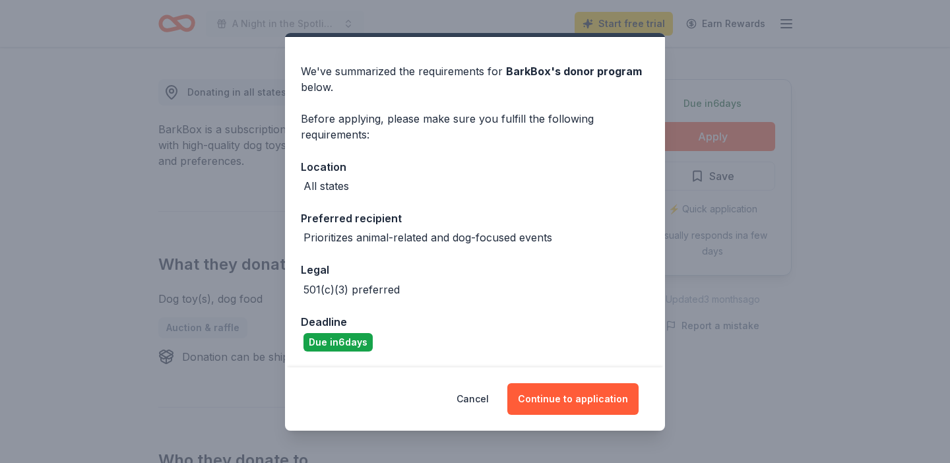
scroll to position [33, 0]
click at [549, 399] on button "Continue to application" at bounding box center [572, 399] width 131 height 32
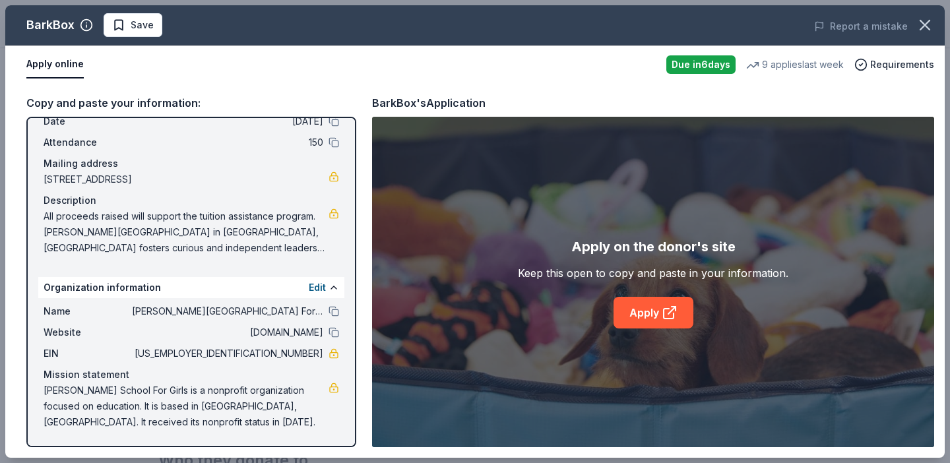
scroll to position [63, 0]
click at [644, 311] on link "Apply" at bounding box center [654, 313] width 80 height 32
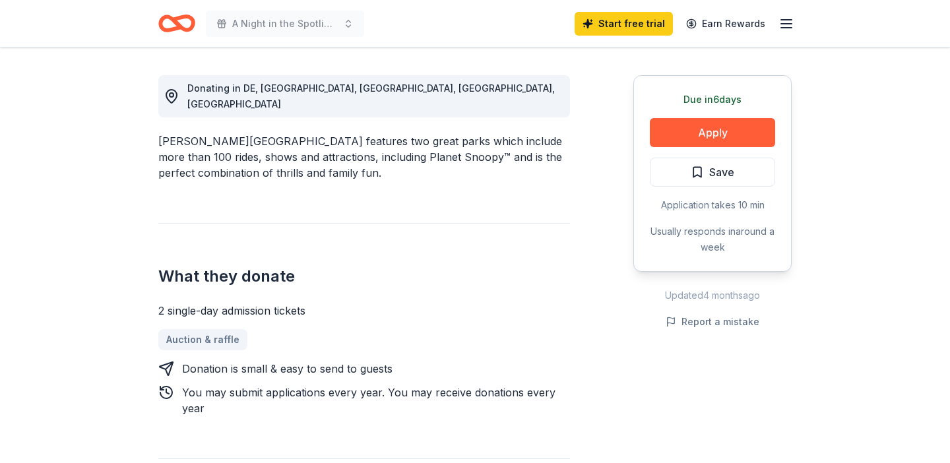
scroll to position [363, 0]
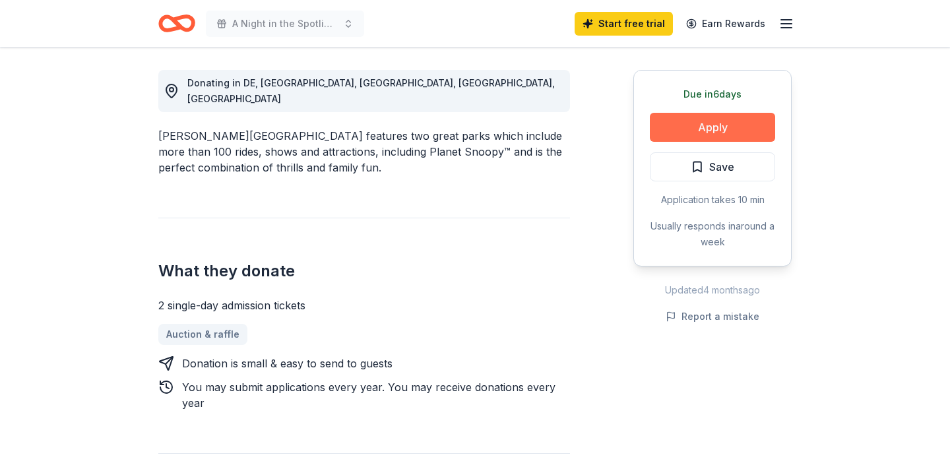
click at [686, 125] on button "Apply" at bounding box center [712, 127] width 125 height 29
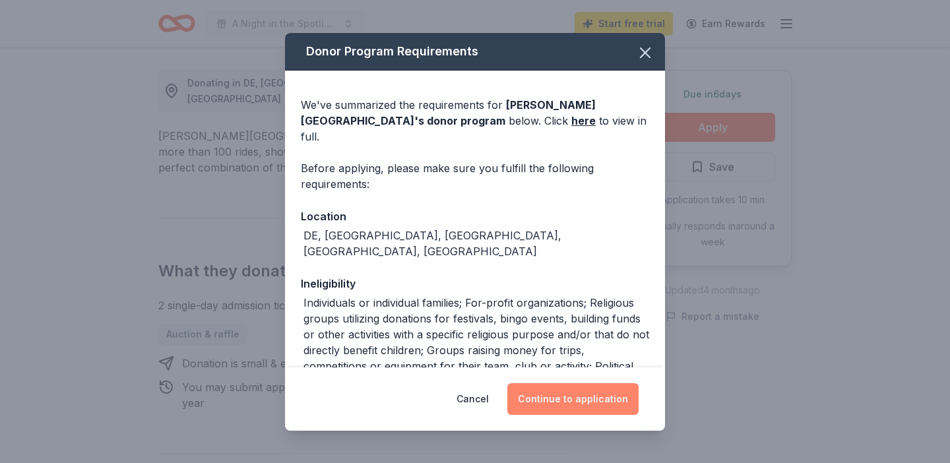
click at [552, 397] on button "Continue to application" at bounding box center [572, 399] width 131 height 32
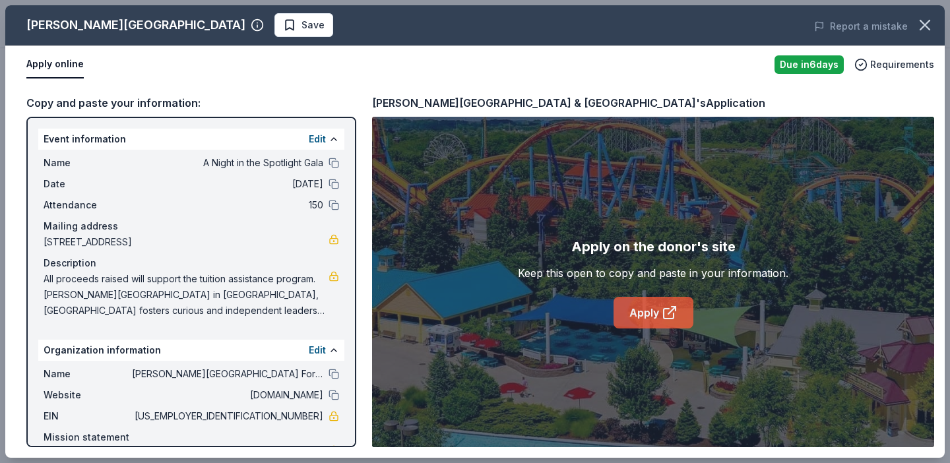
click at [650, 309] on link "Apply" at bounding box center [654, 313] width 80 height 32
click at [651, 304] on link "Apply" at bounding box center [654, 313] width 80 height 32
